Goal: Task Accomplishment & Management: Use online tool/utility

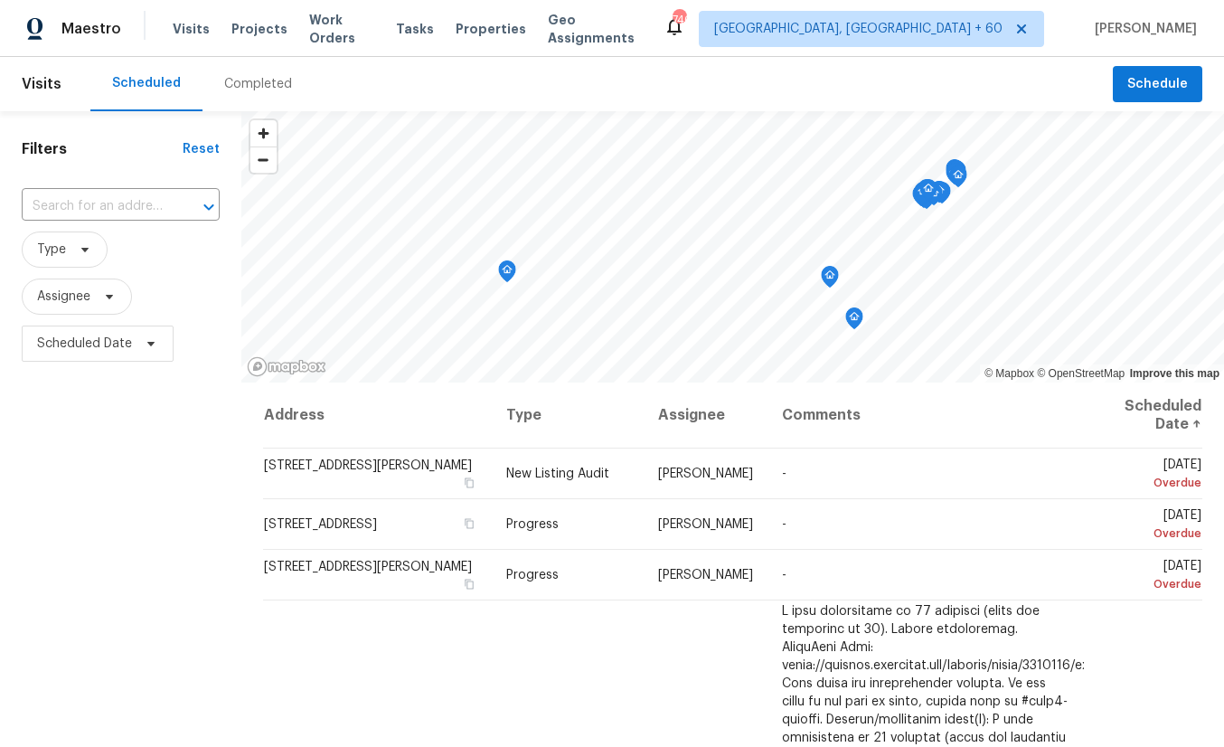
click at [418, 22] on div "Tasks" at bounding box center [415, 29] width 38 height 19
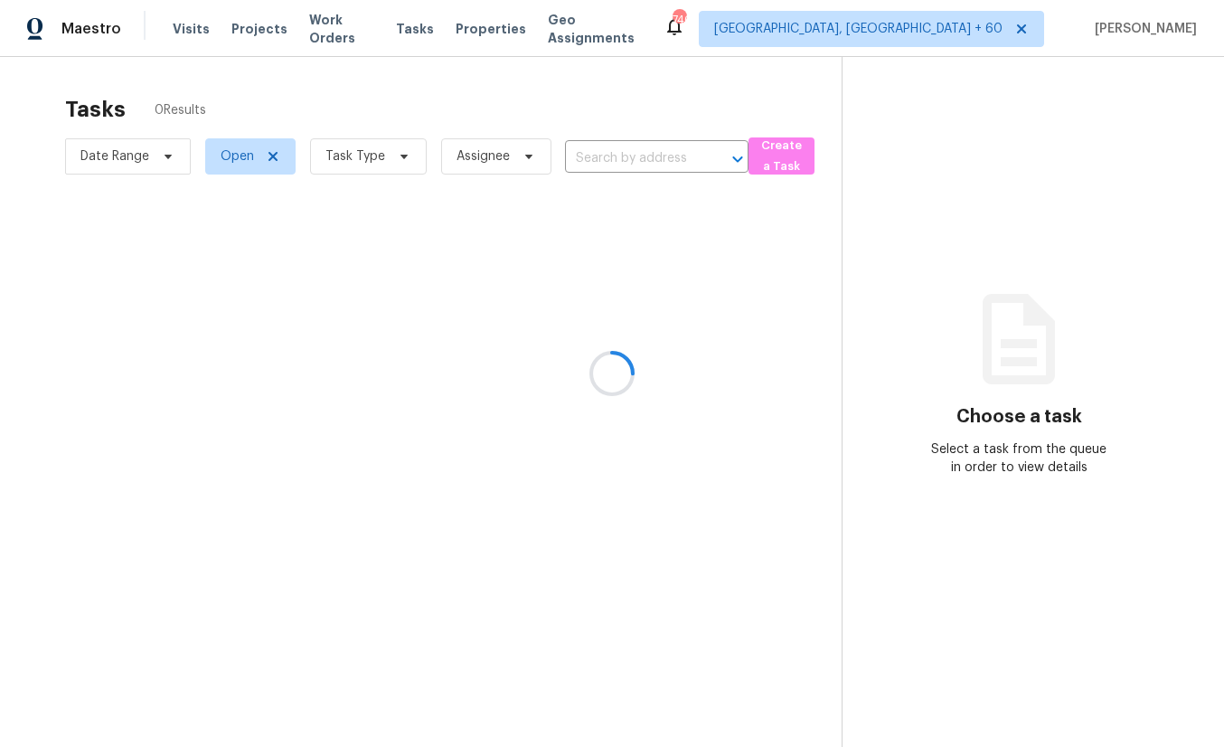
click at [367, 150] on div at bounding box center [612, 373] width 1224 height 747
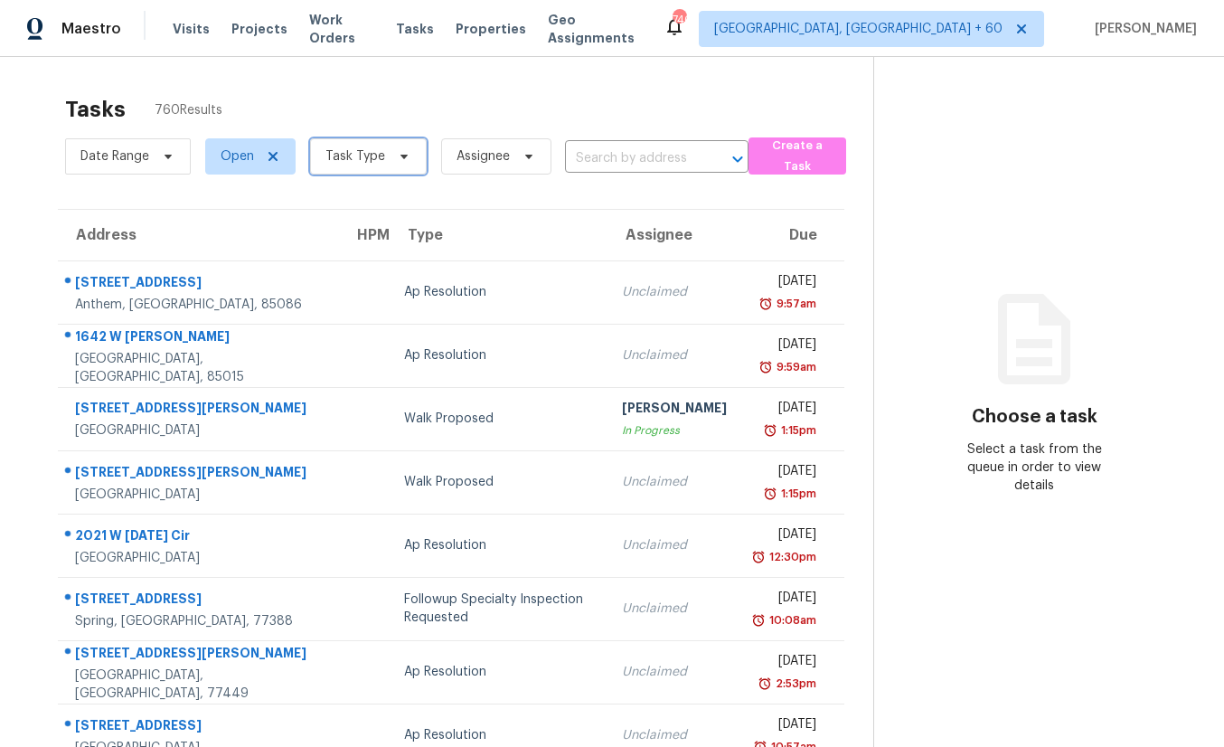
click at [395, 166] on span "Task Type" at bounding box center [368, 156] width 117 height 36
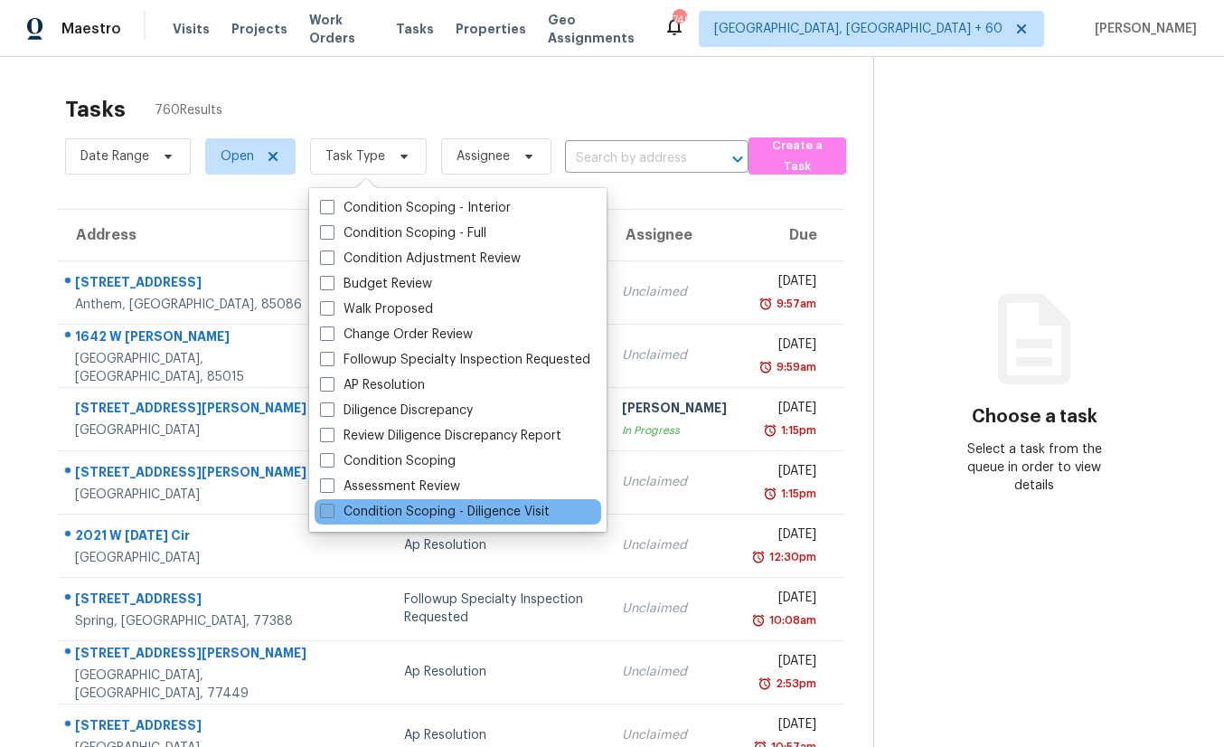
click at [469, 305] on label "Condition Scoping - Diligence Visit" at bounding box center [435, 512] width 230 height 18
click at [332, 305] on input "Condition Scoping - Diligence Visit" at bounding box center [326, 509] width 12 height 12
checkbox input "true"
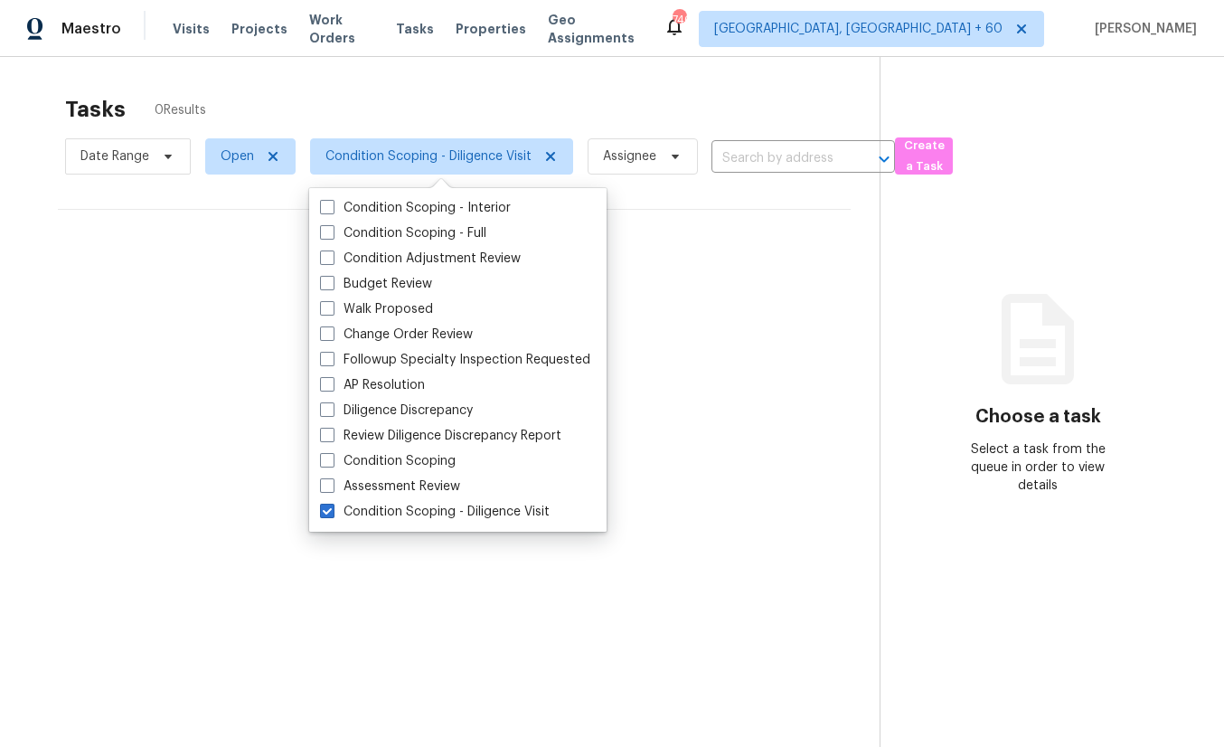
click at [426, 99] on div "Tasks 0 Results" at bounding box center [472, 109] width 814 height 47
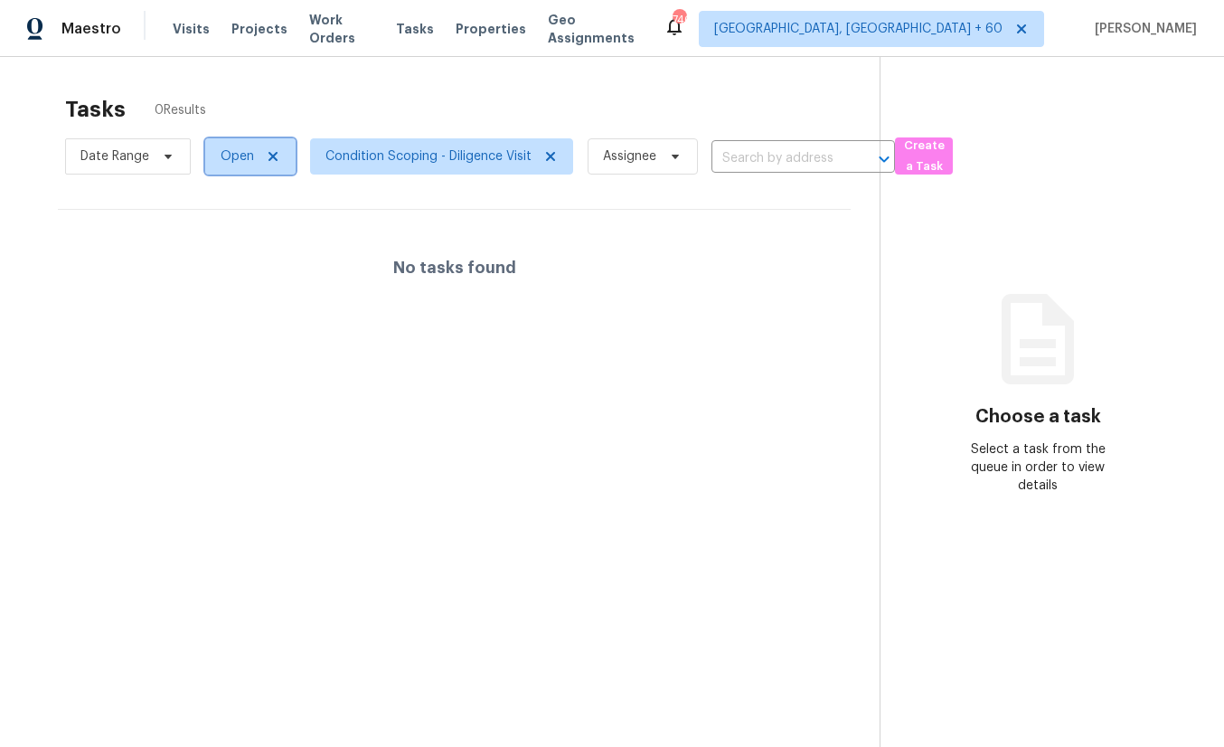
click at [235, 146] on span "Open" at bounding box center [250, 156] width 90 height 36
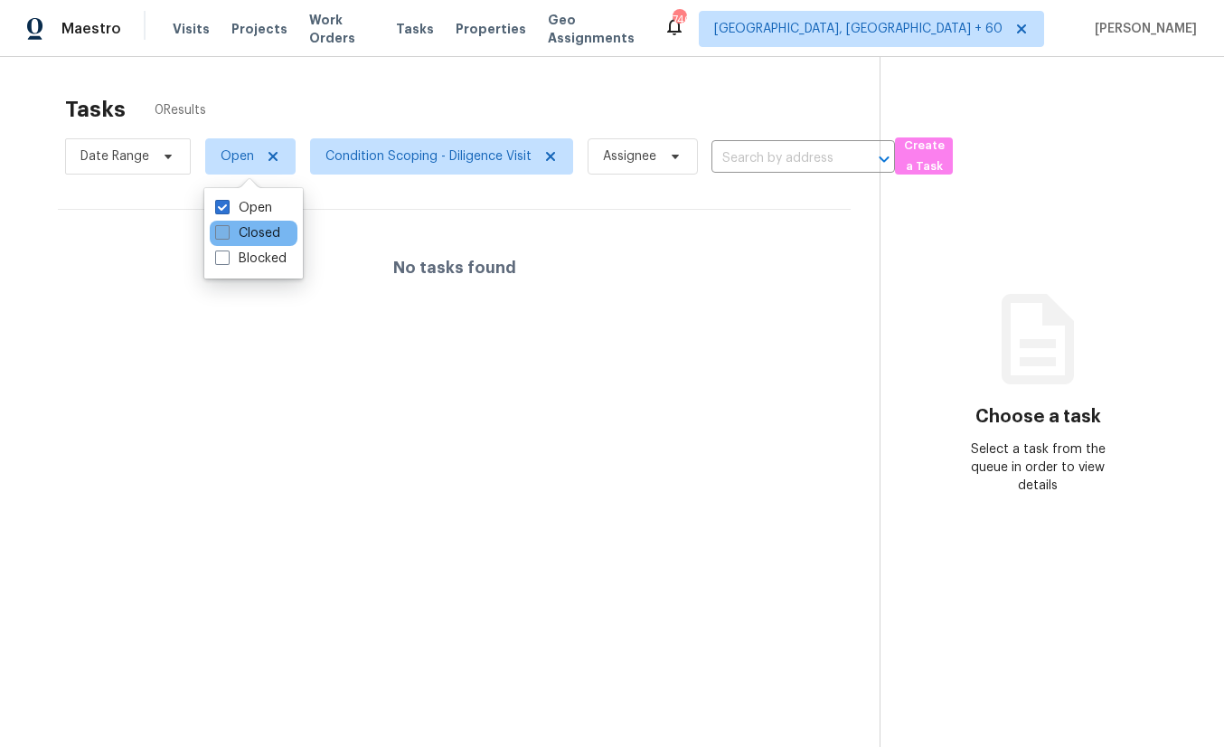
click at [250, 237] on label "Closed" at bounding box center [247, 233] width 65 height 18
click at [227, 236] on input "Closed" at bounding box center [221, 230] width 12 height 12
checkbox input "true"
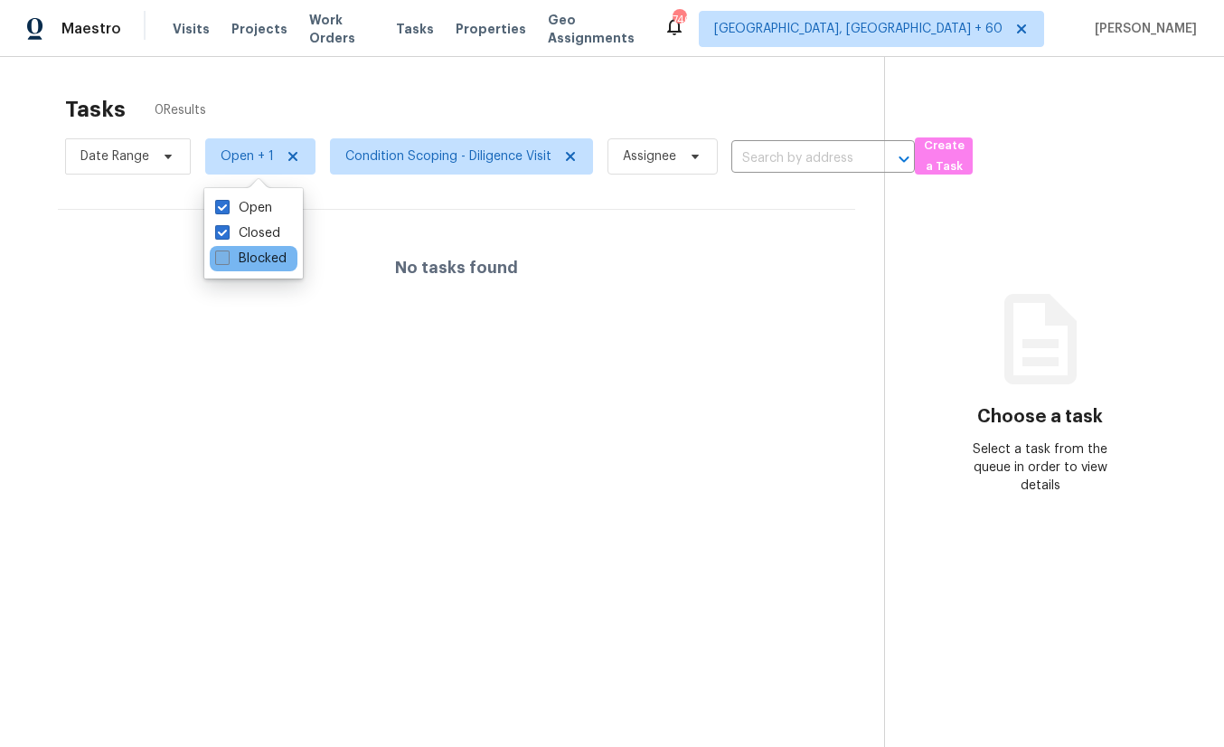
click at [252, 261] on label "Blocked" at bounding box center [250, 258] width 71 height 18
click at [227, 261] on input "Blocked" at bounding box center [221, 255] width 12 height 12
checkbox input "true"
click at [359, 197] on section "Tasks 0 Results Date Range Open + 2 Condition Scoping - Diligence Visit Assigne…" at bounding box center [457, 445] width 856 height 718
